Goal: Transaction & Acquisition: Purchase product/service

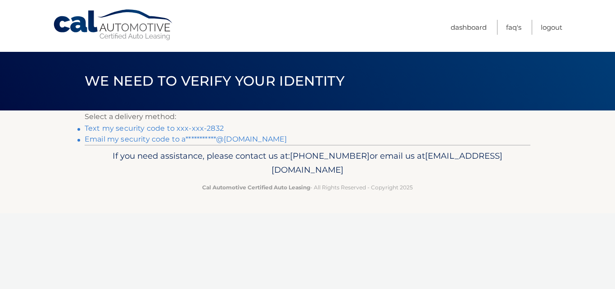
click at [216, 126] on link "Text my security code to xxx-xxx-2832" at bounding box center [154, 128] width 139 height 9
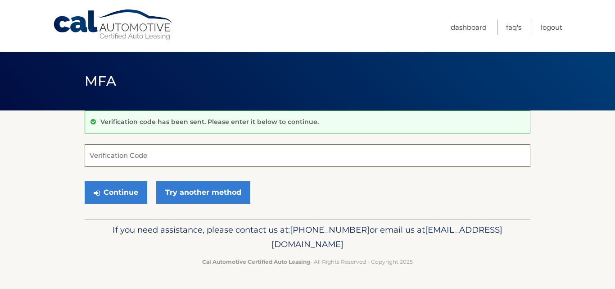
click at [127, 162] on input "Verification Code" at bounding box center [308, 155] width 446 height 23
type input "102855"
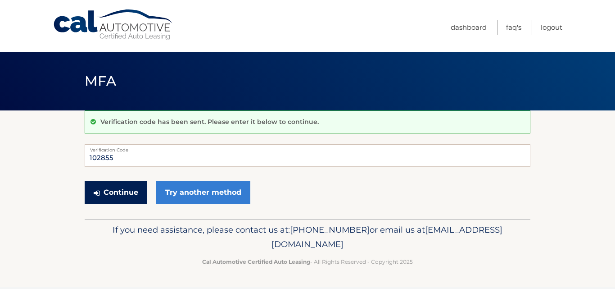
click at [130, 194] on button "Continue" at bounding box center [116, 192] width 63 height 23
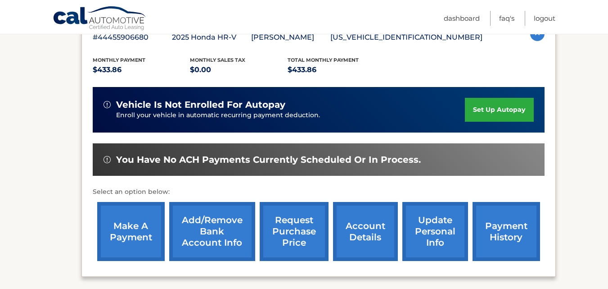
scroll to position [176, 0]
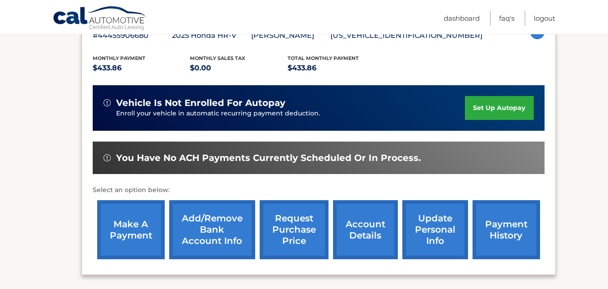
click at [140, 253] on link "make a payment" at bounding box center [131, 229] width 68 height 59
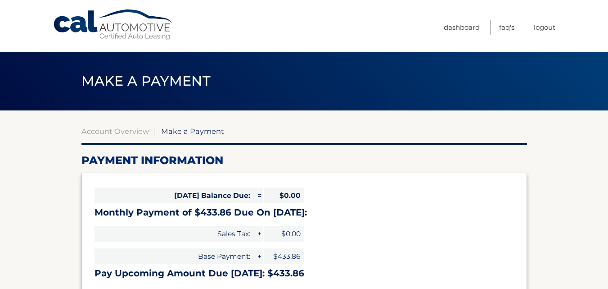
select select "YzU4ZTNjNWYtNDZjMi00ZjdkLWEwZTQtMTViOWNmMThhZTli"
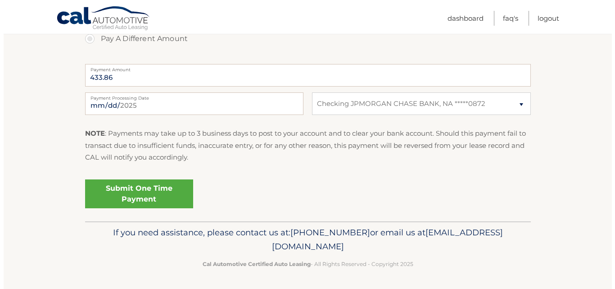
scroll to position [355, 0]
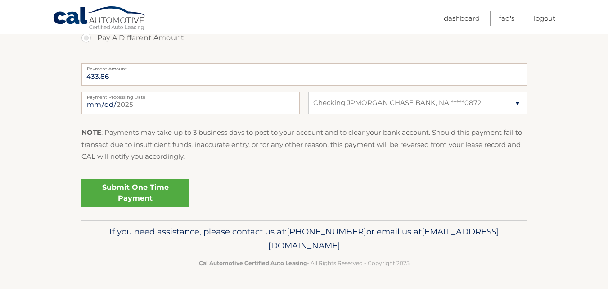
click at [151, 198] on link "Submit One Time Payment" at bounding box center [136, 192] width 108 height 29
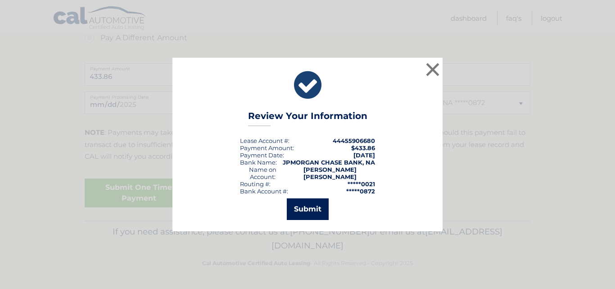
click at [310, 216] on button "Submit" at bounding box center [308, 209] width 42 height 22
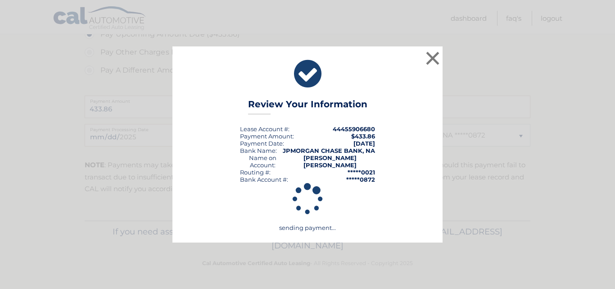
scroll to position [322, 0]
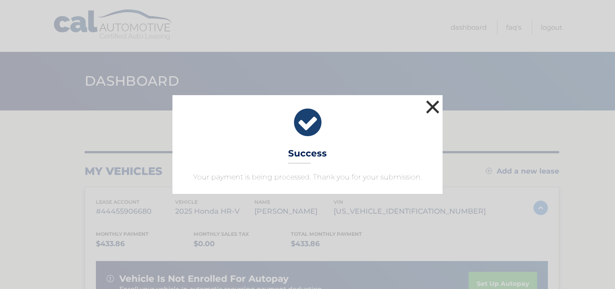
click at [433, 109] on button "×" at bounding box center [433, 107] width 18 height 18
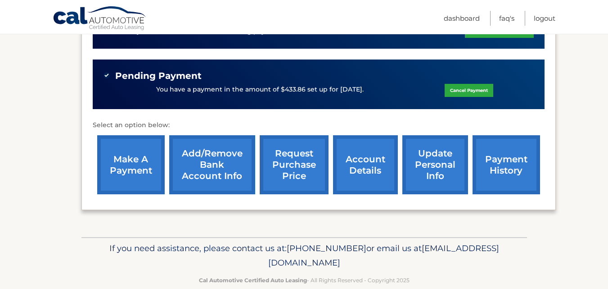
scroll to position [287, 0]
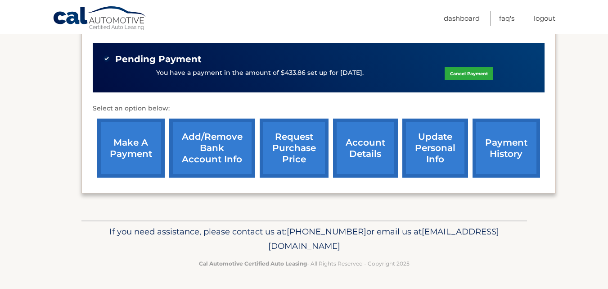
click at [154, 137] on link "make a payment" at bounding box center [131, 147] width 68 height 59
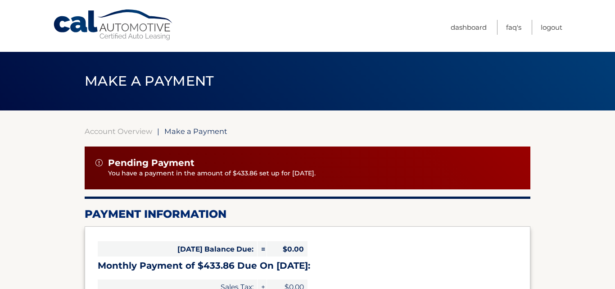
select select "YzU4ZTNjNWYtNDZjMi00ZjdkLWEwZTQtMTViOWNmMThhZTli"
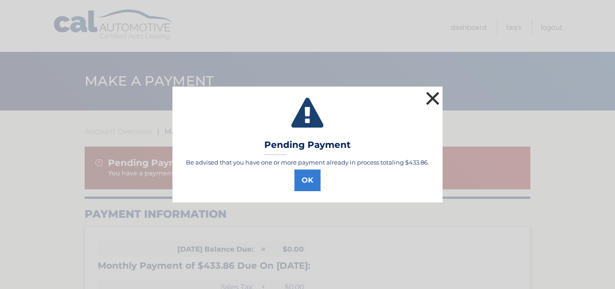
click at [440, 96] on button "×" at bounding box center [433, 98] width 18 height 18
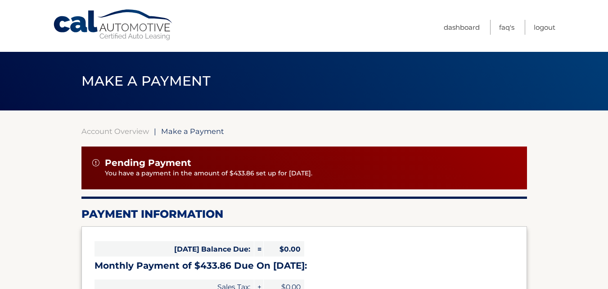
drag, startPoint x: 136, startPoint y: 77, endPoint x: 144, endPoint y: 36, distance: 42.6
click at [144, 36] on div "Cal Automotive Menu Dashboard FAQ's Logout |" at bounding box center [304, 144] width 608 height 289
click at [144, 36] on link "Cal Automotive" at bounding box center [114, 25] width 122 height 32
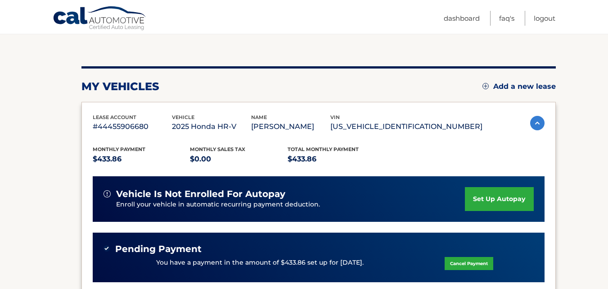
scroll to position [14, 0]
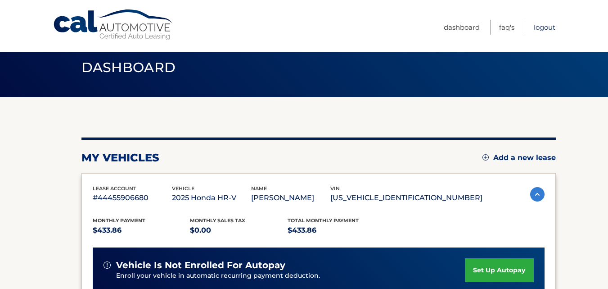
click at [545, 25] on link "Logout" at bounding box center [545, 27] width 22 height 15
